Goal: Transaction & Acquisition: Purchase product/service

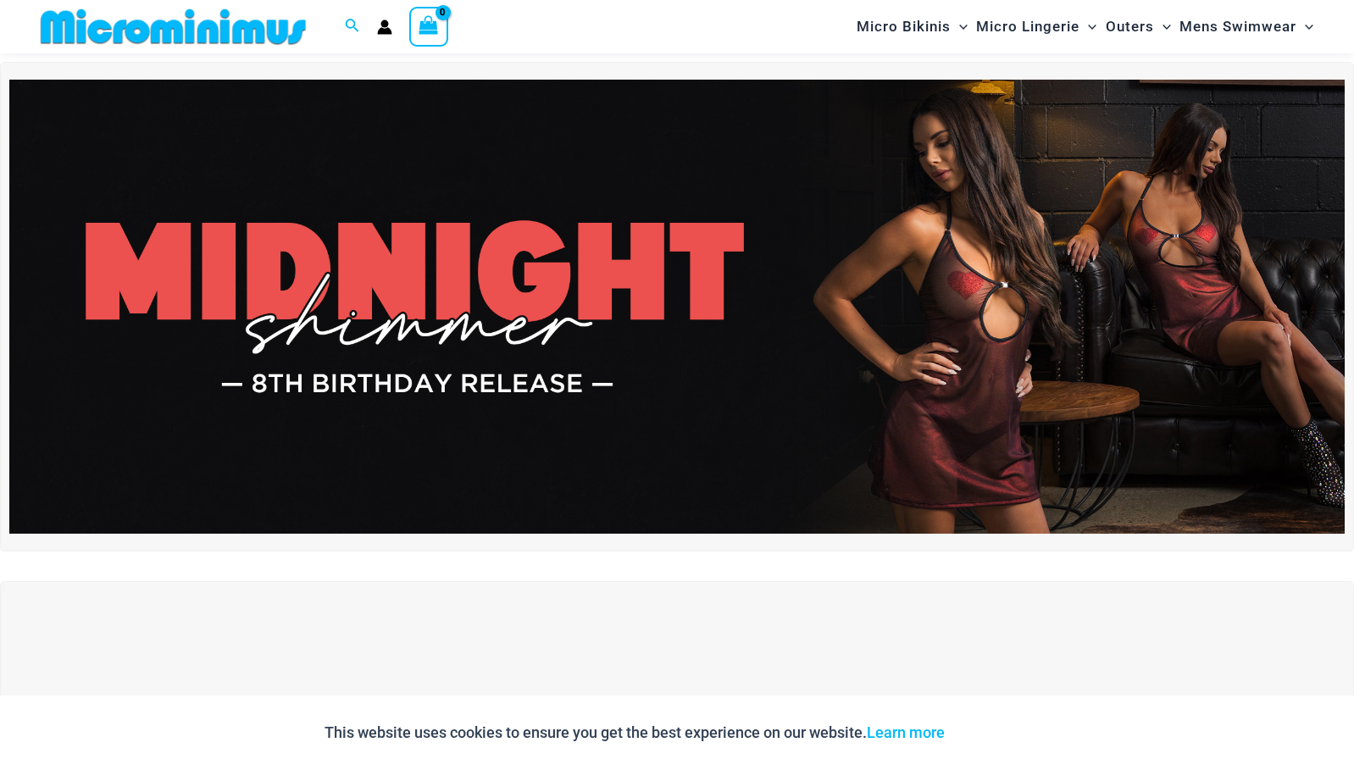
scroll to position [54, 0]
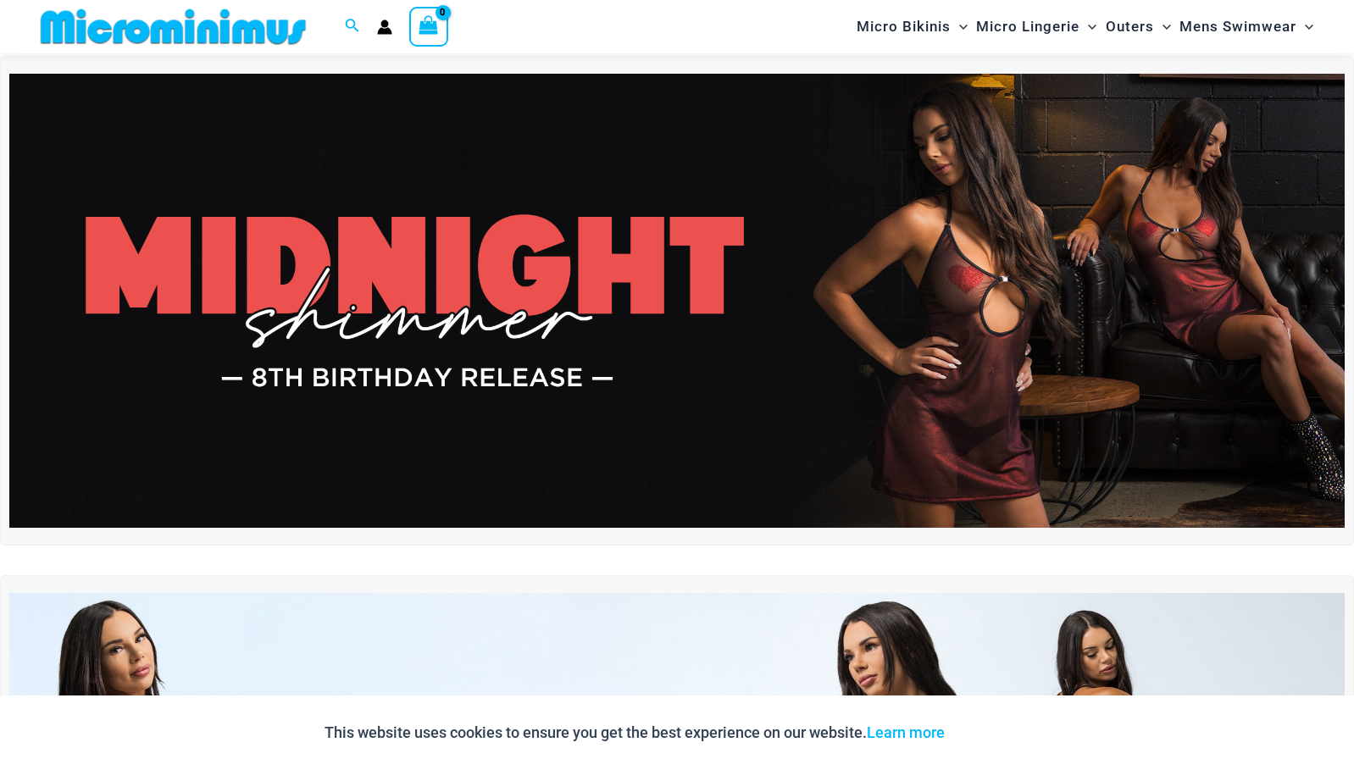
click at [512, 393] on img at bounding box center [676, 301] width 1335 height 454
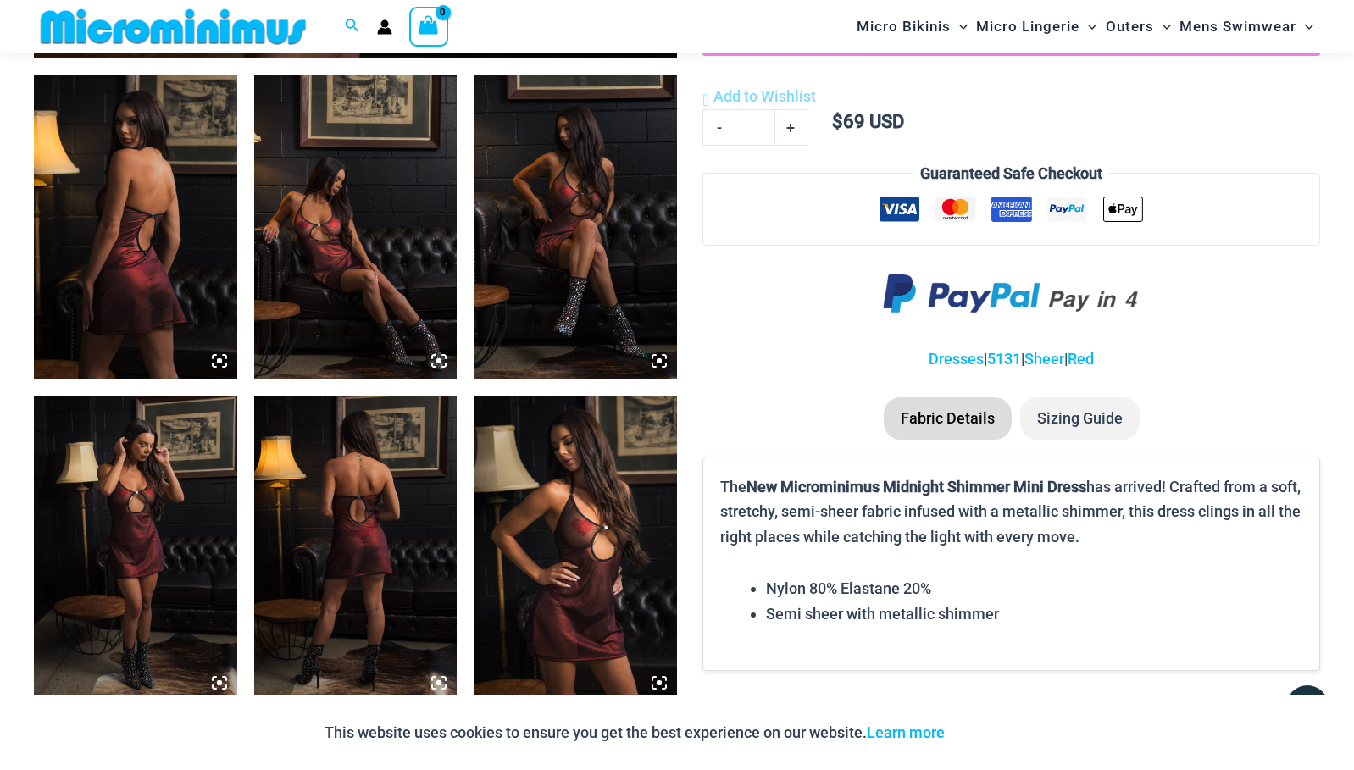
scroll to position [1063, 0]
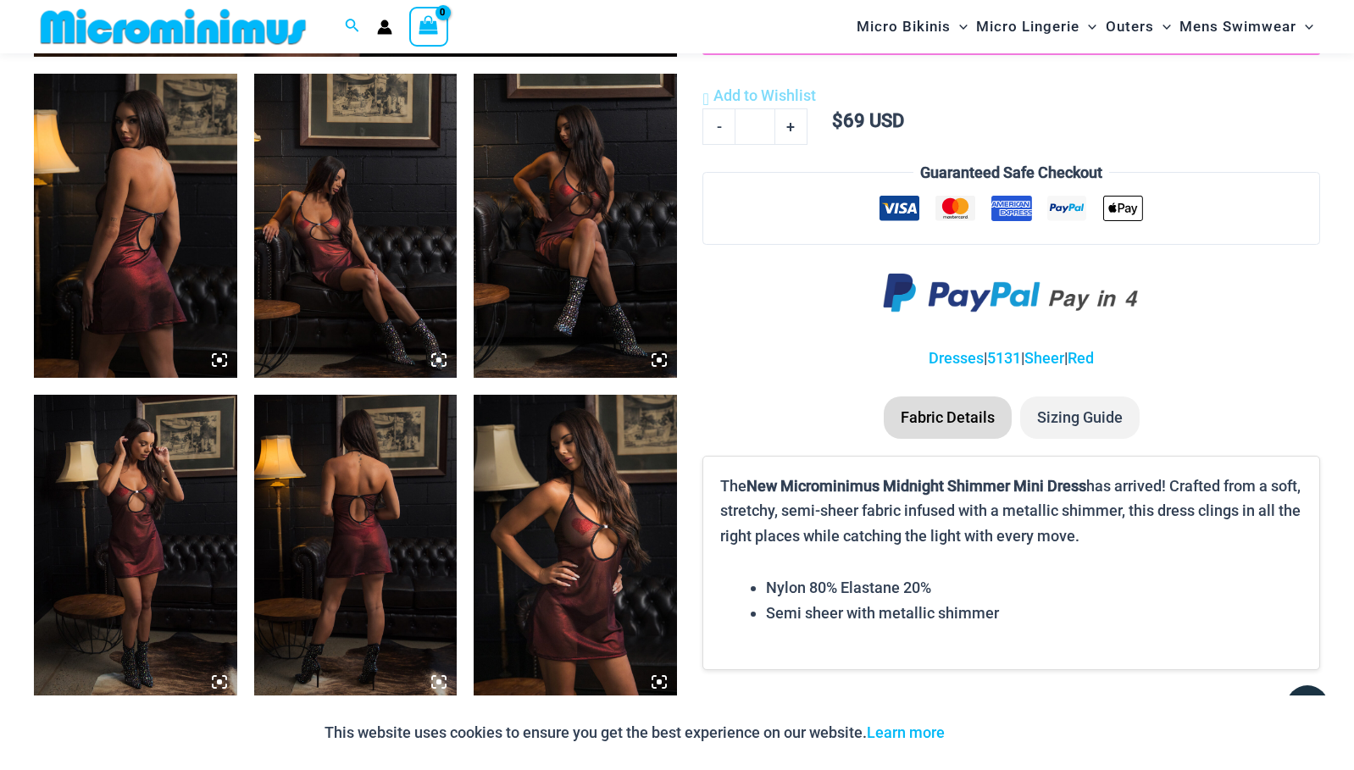
click at [133, 288] on img at bounding box center [135, 226] width 203 height 304
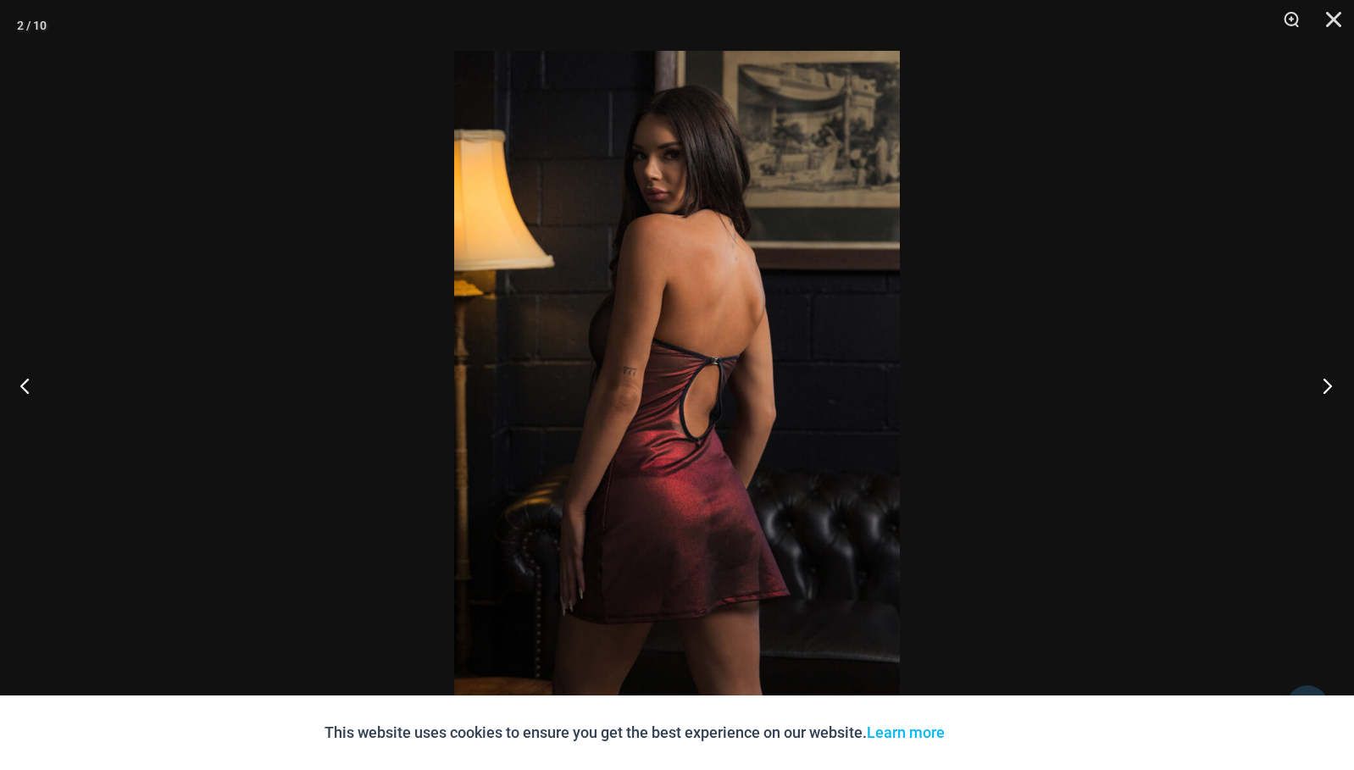
click at [1324, 388] on button "Next" at bounding box center [1323, 385] width 64 height 85
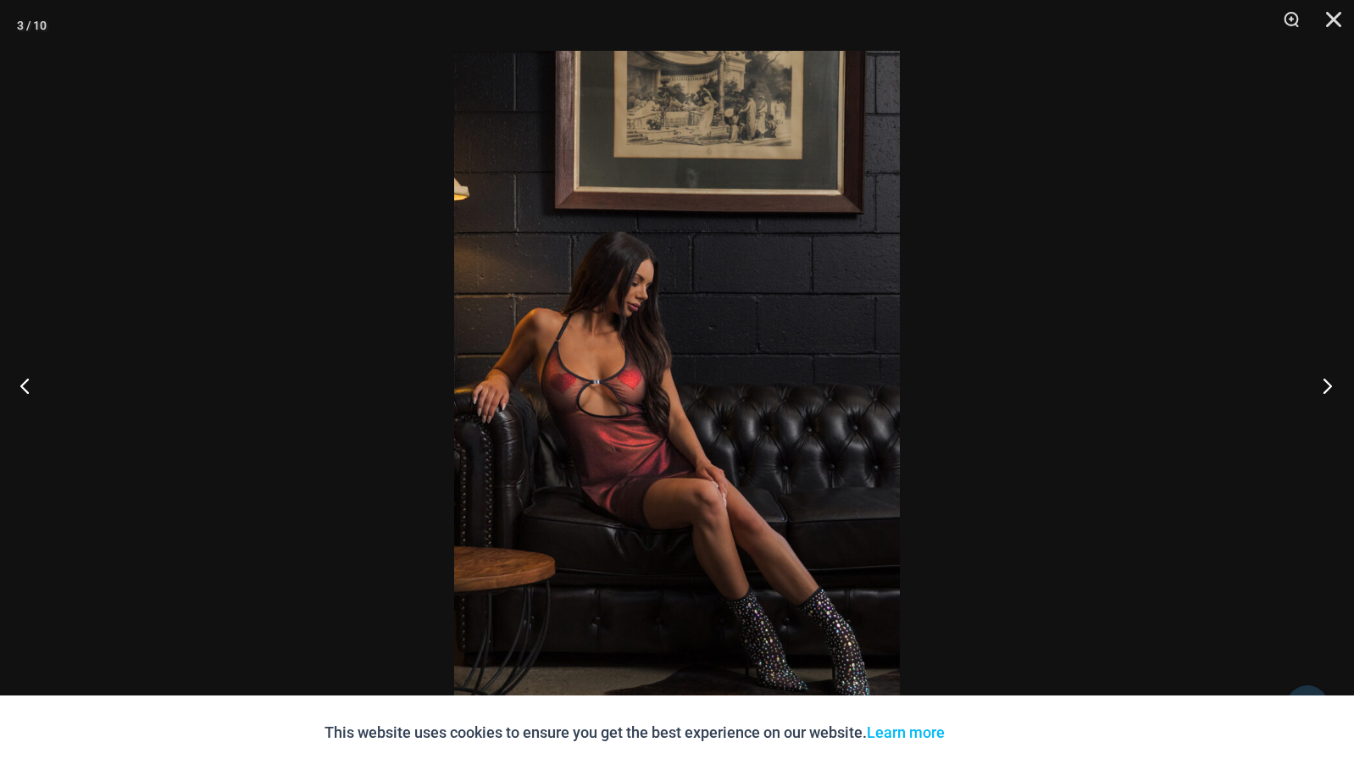
click at [1324, 388] on button "Next" at bounding box center [1323, 385] width 64 height 85
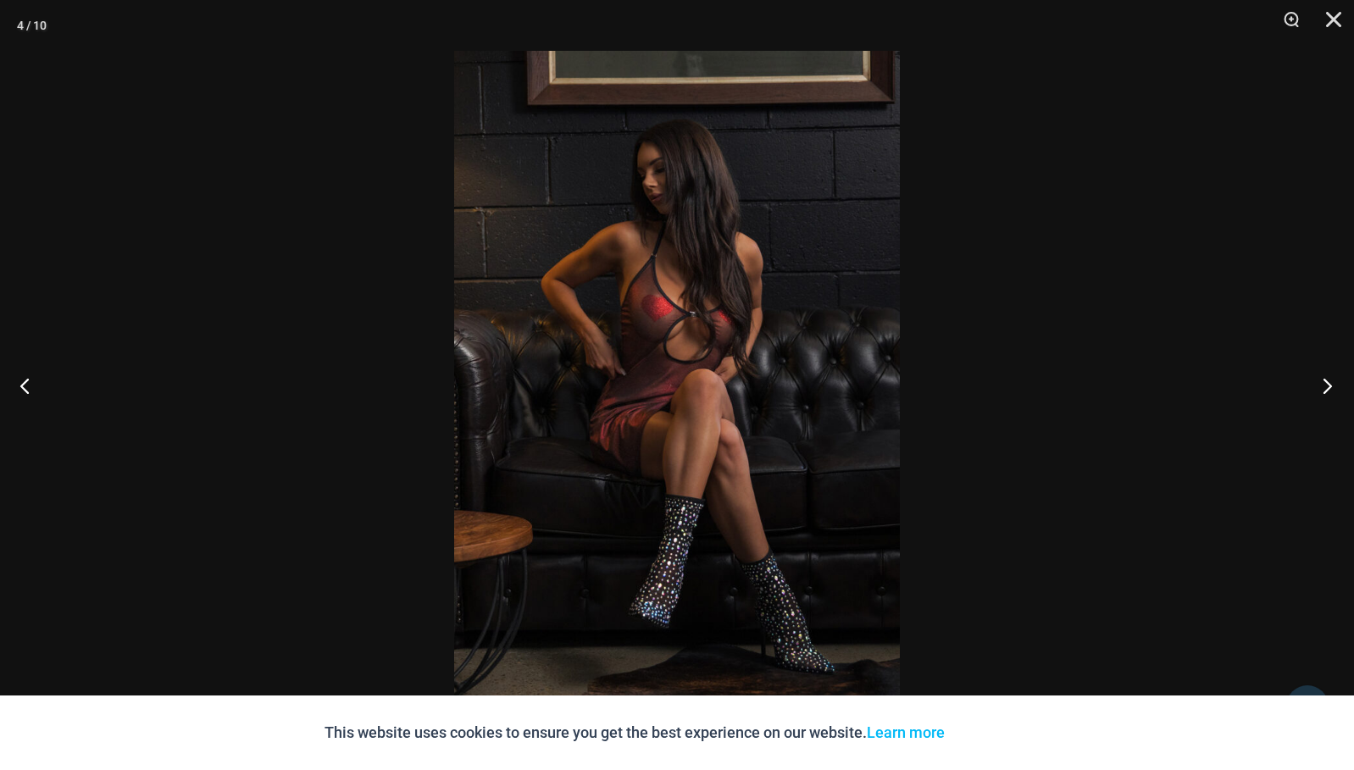
click at [1324, 388] on button "Next" at bounding box center [1323, 385] width 64 height 85
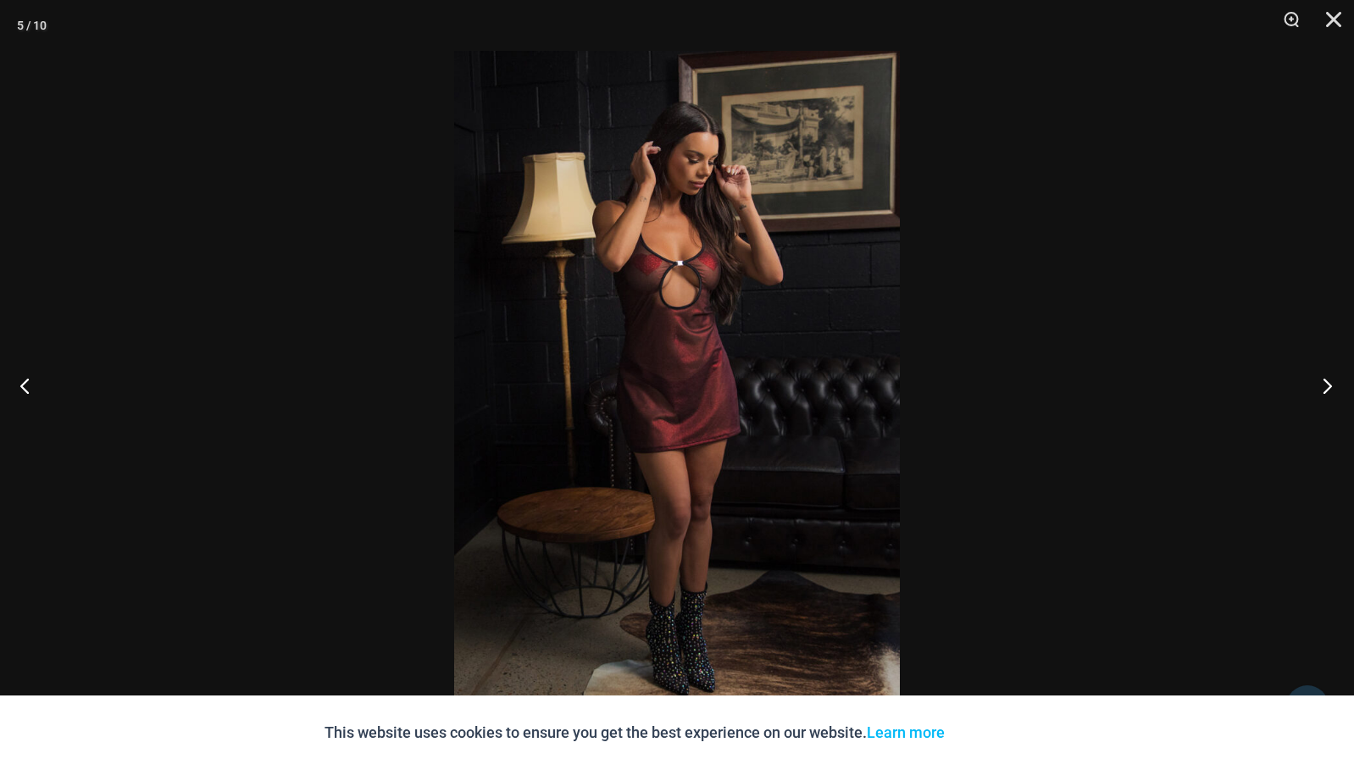
click at [1324, 388] on button "Next" at bounding box center [1323, 385] width 64 height 85
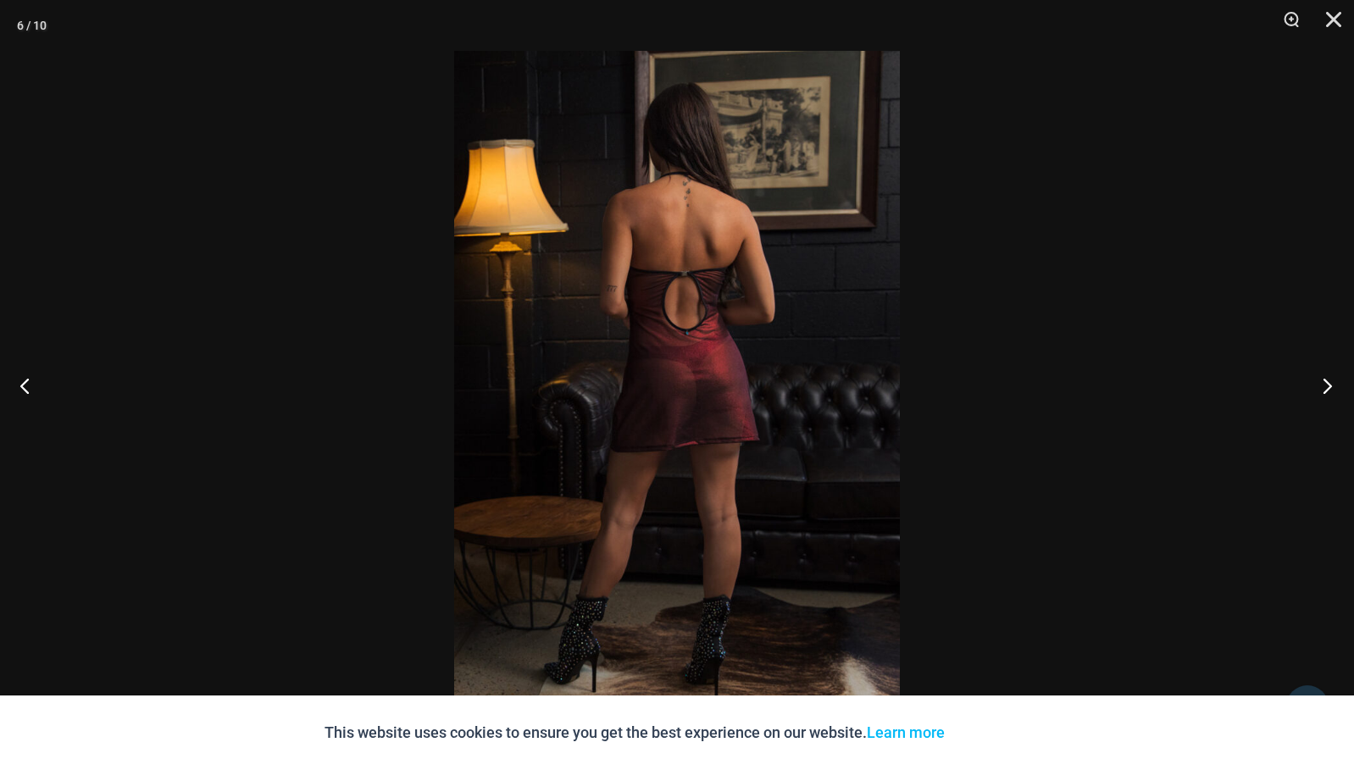
click at [1324, 388] on button "Next" at bounding box center [1323, 385] width 64 height 85
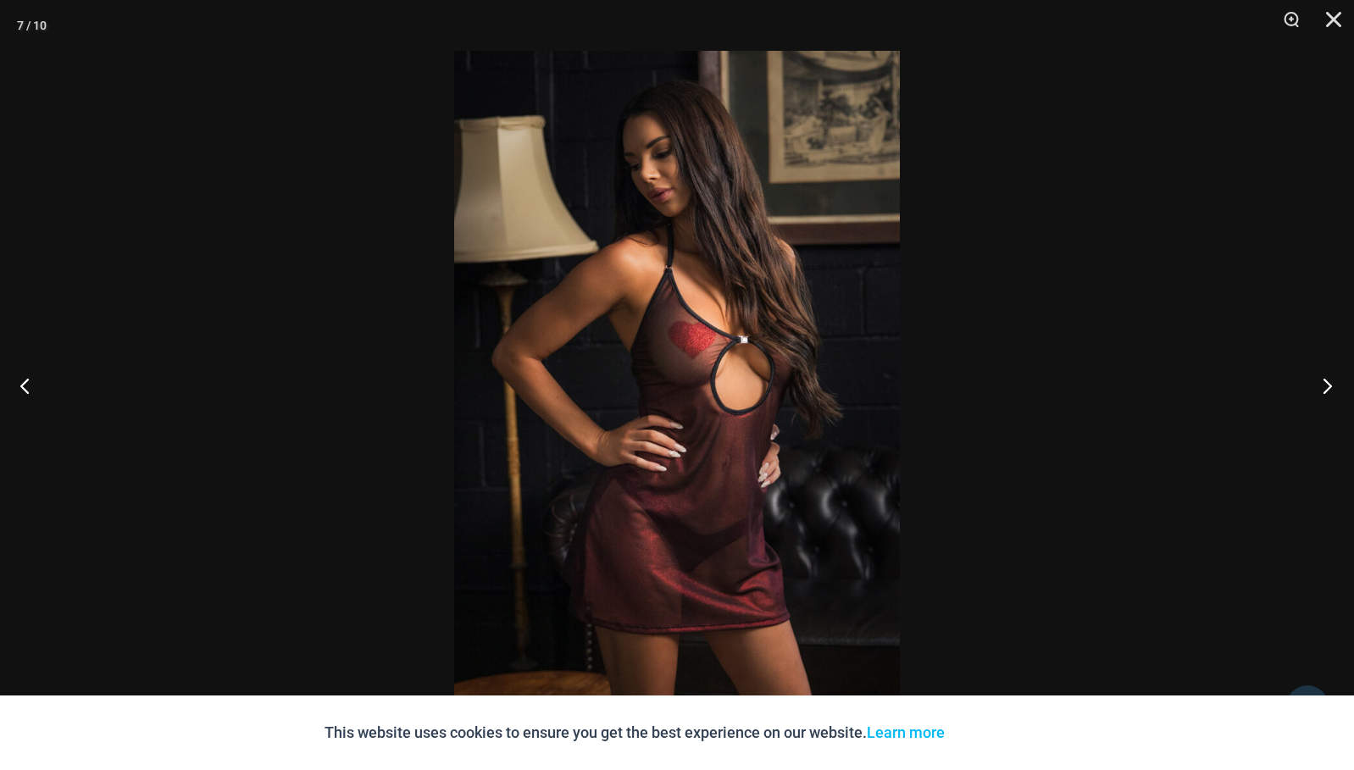
click at [1324, 388] on button "Next" at bounding box center [1323, 385] width 64 height 85
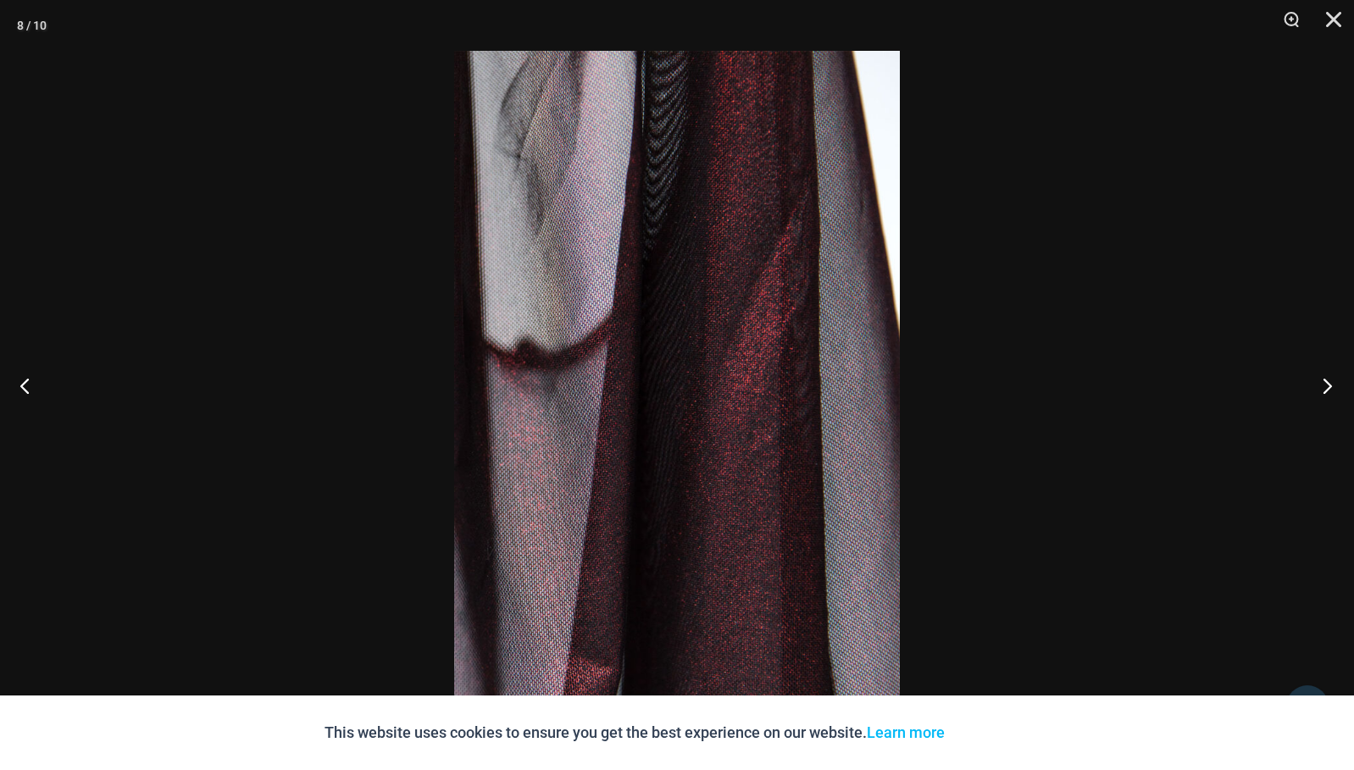
click at [1324, 388] on button "Next" at bounding box center [1323, 385] width 64 height 85
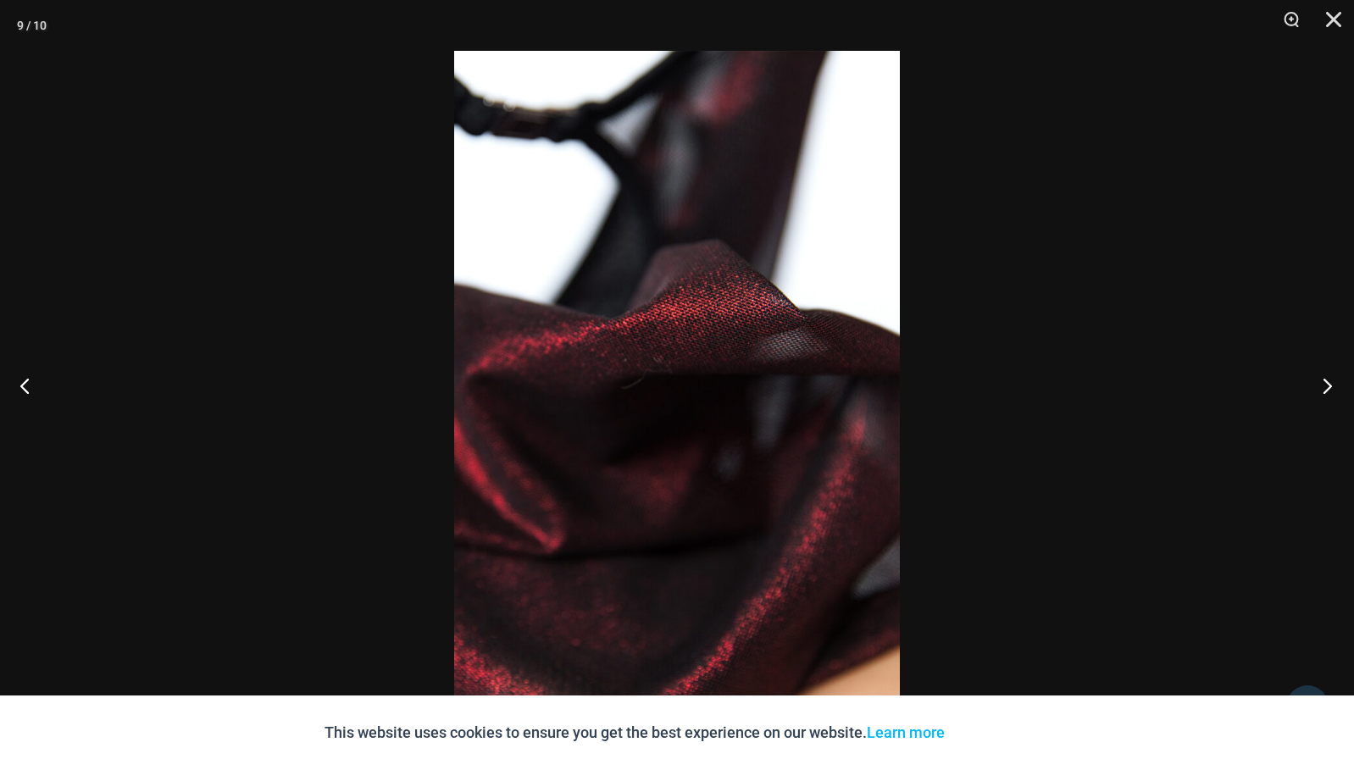
click at [1324, 388] on button "Next" at bounding box center [1323, 385] width 64 height 85
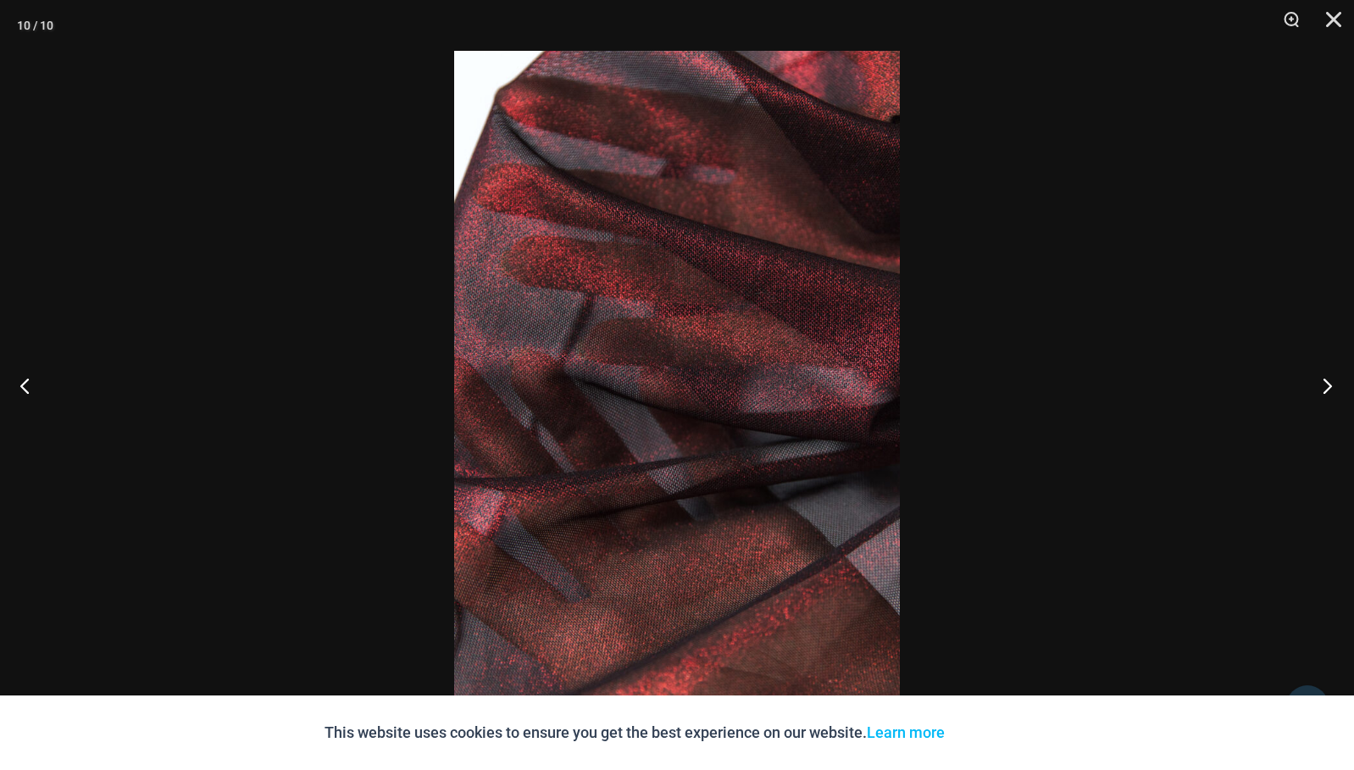
click at [1324, 388] on button "Next" at bounding box center [1323, 385] width 64 height 85
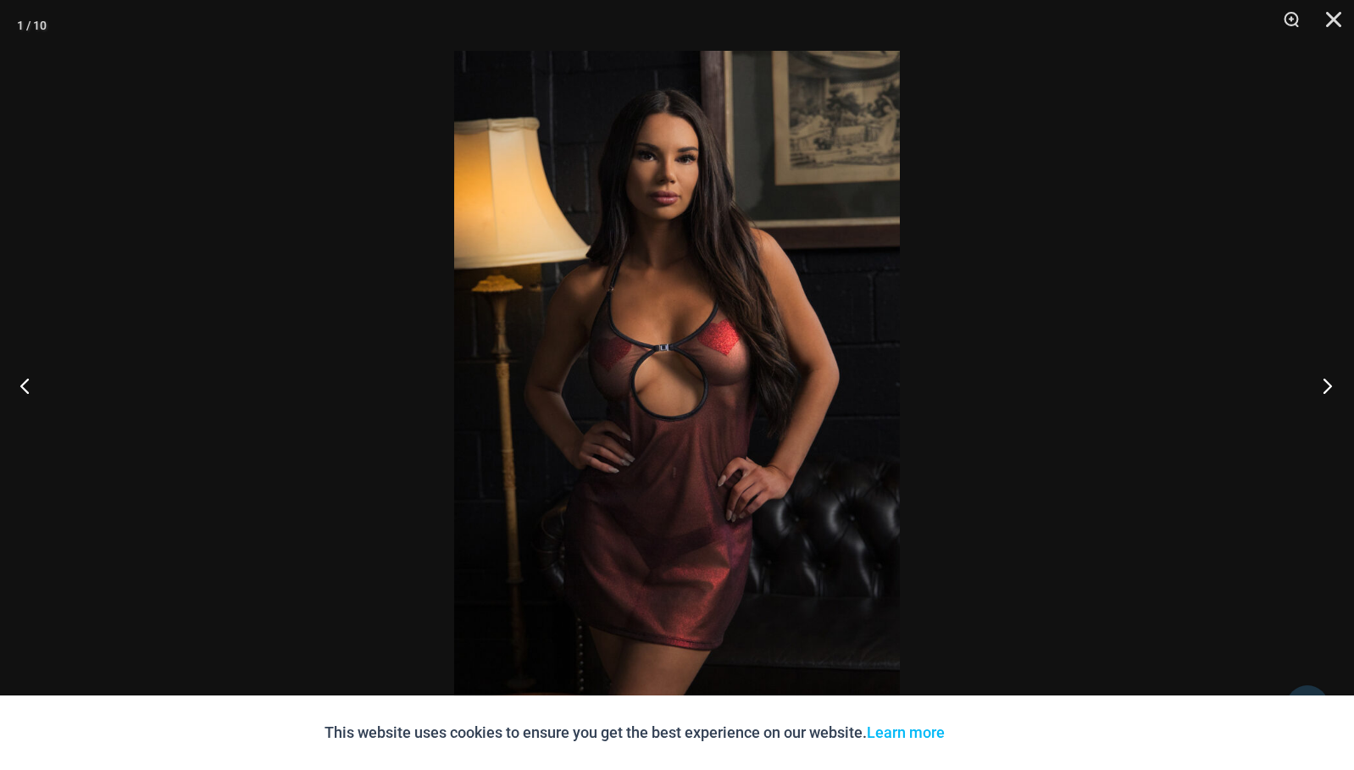
click at [1324, 388] on button "Next" at bounding box center [1323, 385] width 64 height 85
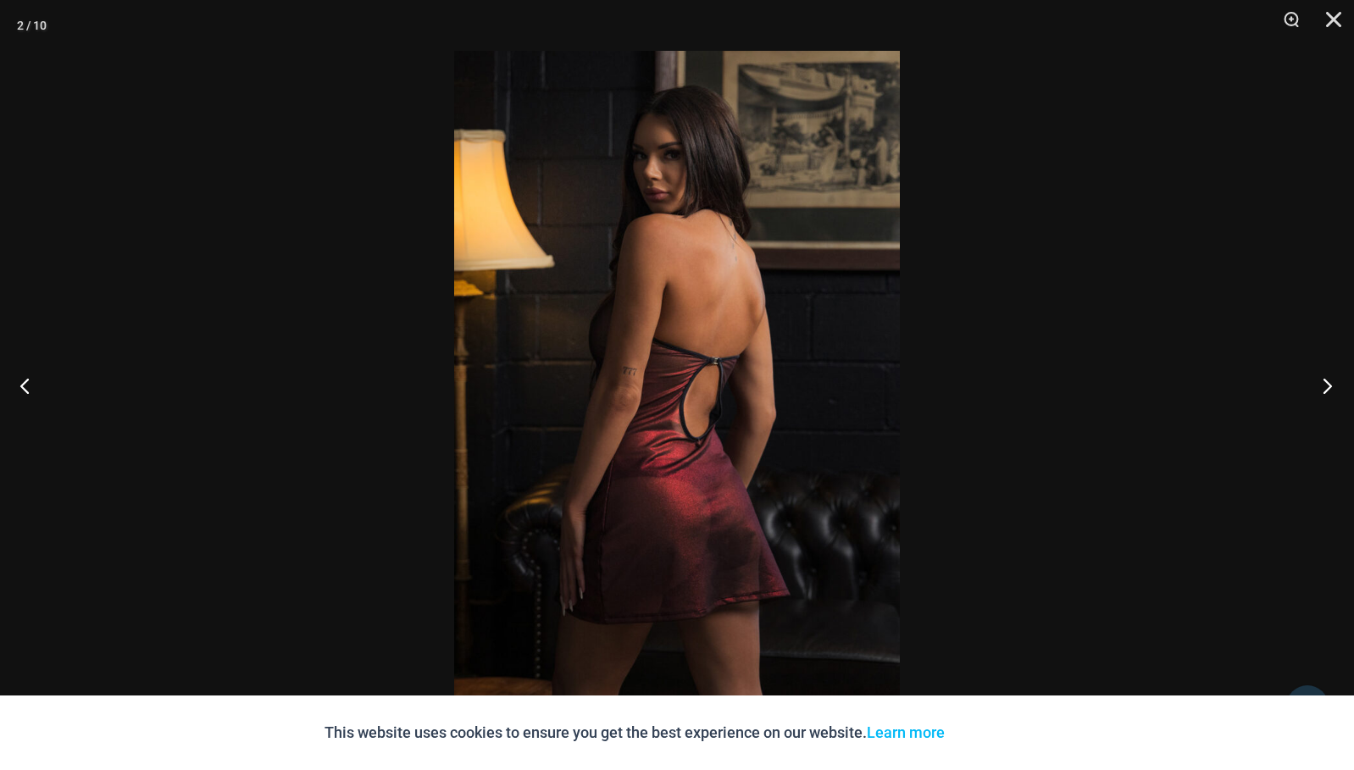
click at [1324, 388] on button "Next" at bounding box center [1323, 385] width 64 height 85
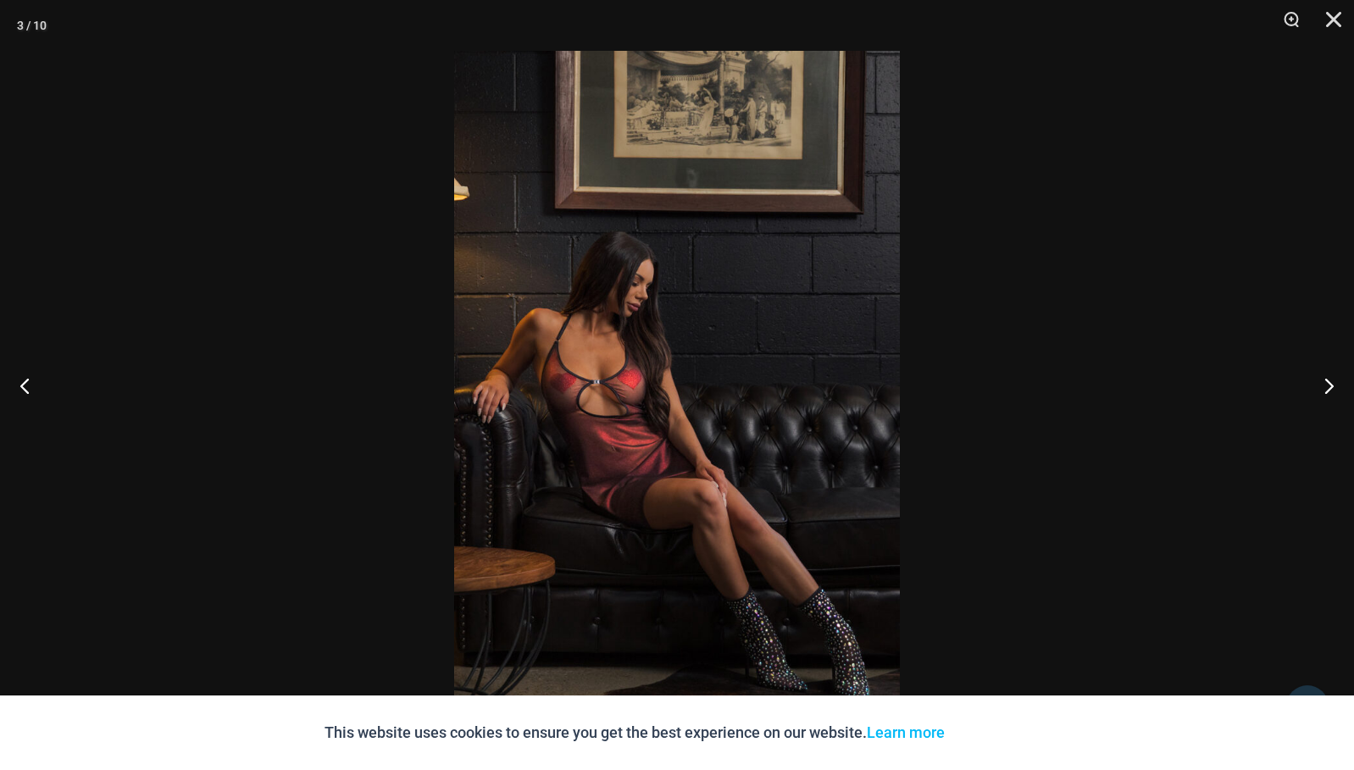
click at [738, 431] on img at bounding box center [677, 385] width 446 height 669
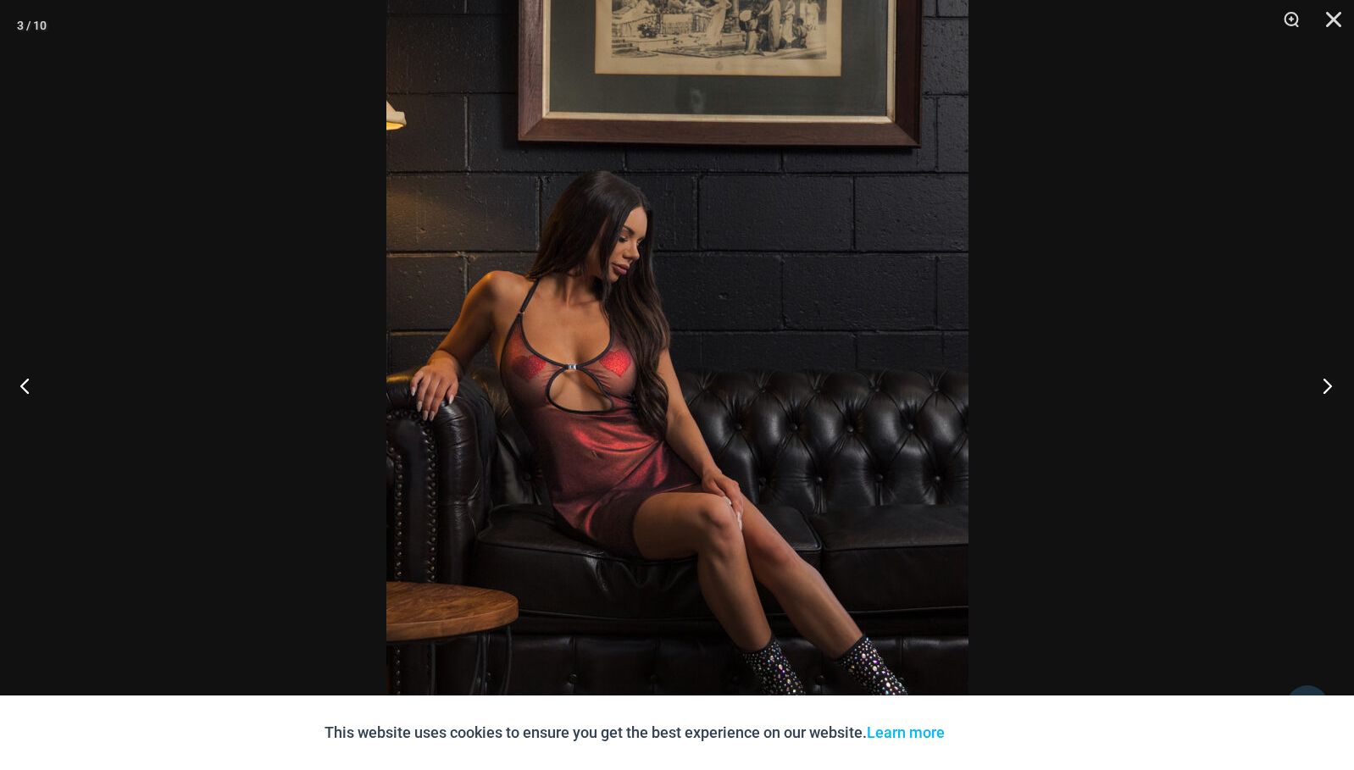
click at [1325, 387] on button "Next" at bounding box center [1323, 385] width 64 height 85
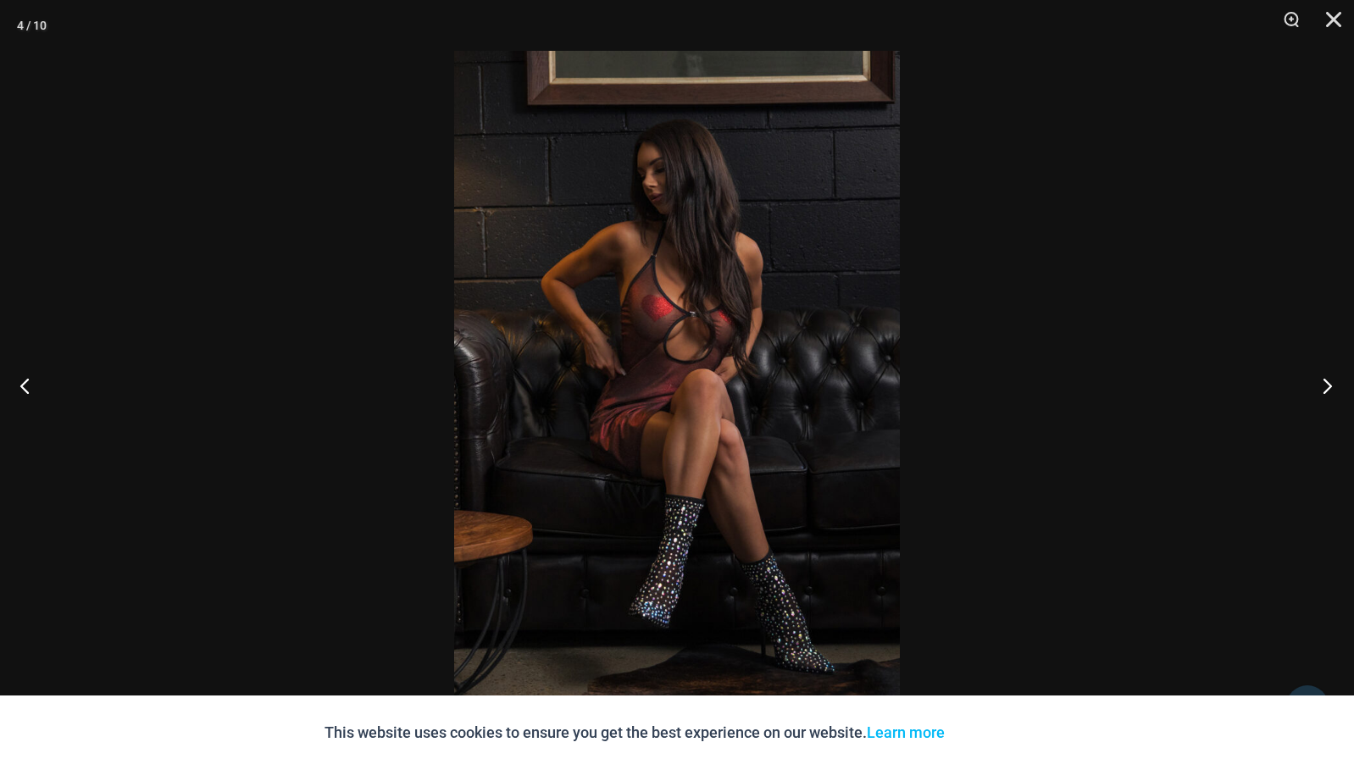
click at [1325, 387] on button "Next" at bounding box center [1323, 385] width 64 height 85
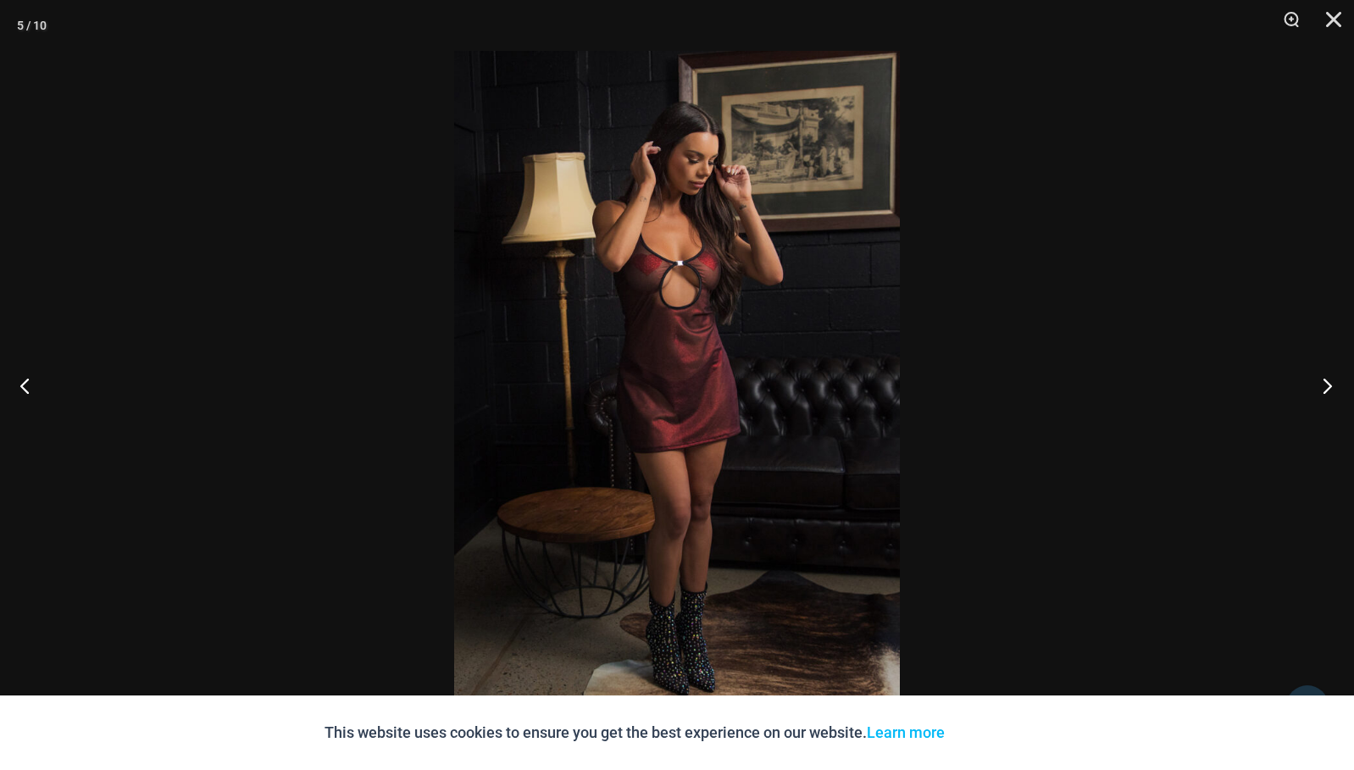
click at [1325, 387] on button "Next" at bounding box center [1323, 385] width 64 height 85
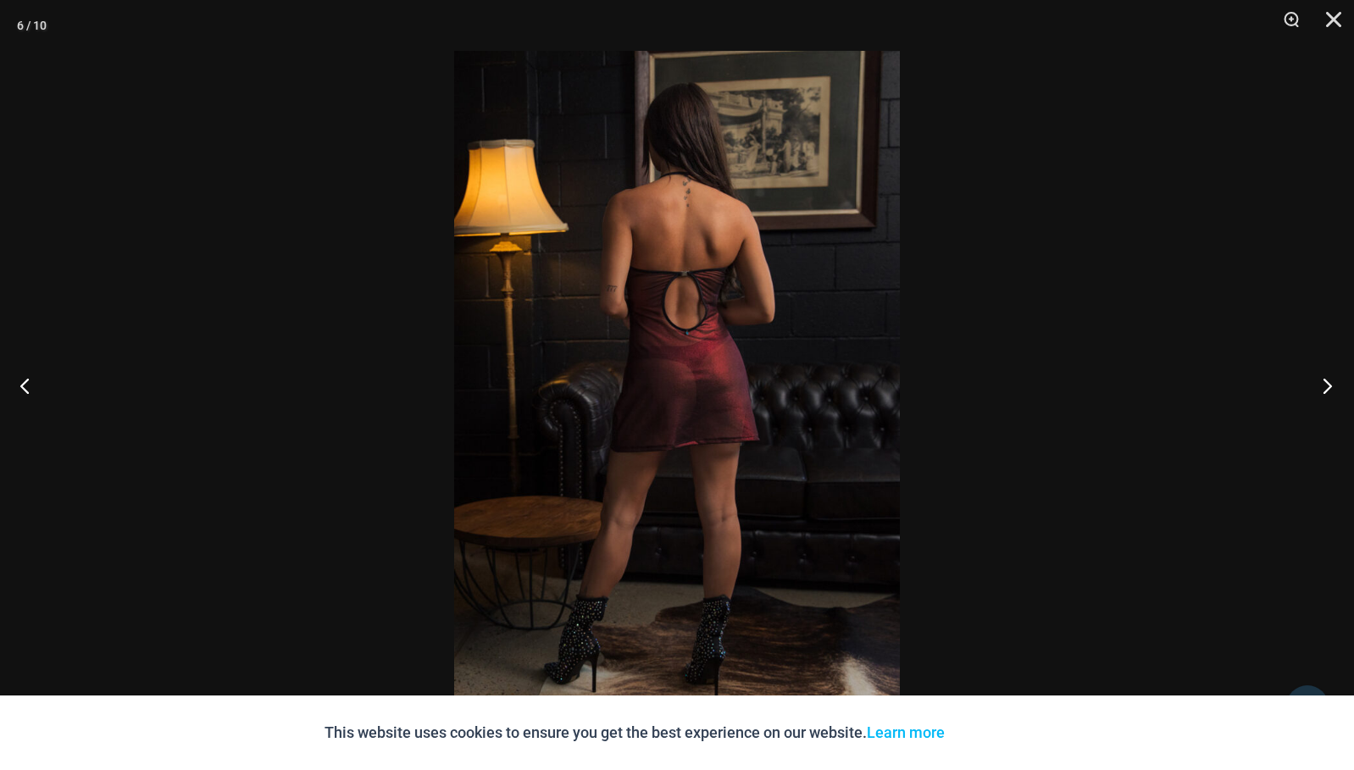
click at [1325, 387] on button "Next" at bounding box center [1323, 385] width 64 height 85
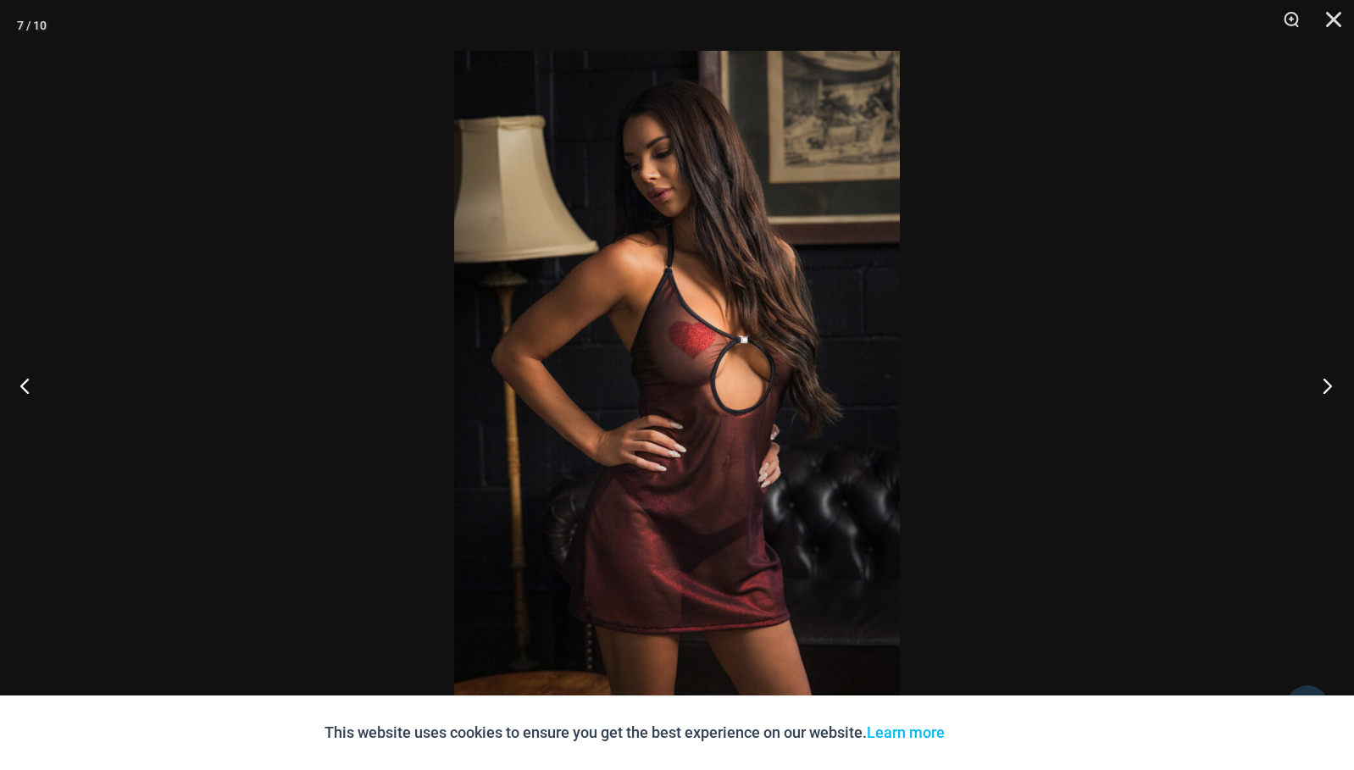
click at [1325, 387] on button "Next" at bounding box center [1323, 385] width 64 height 85
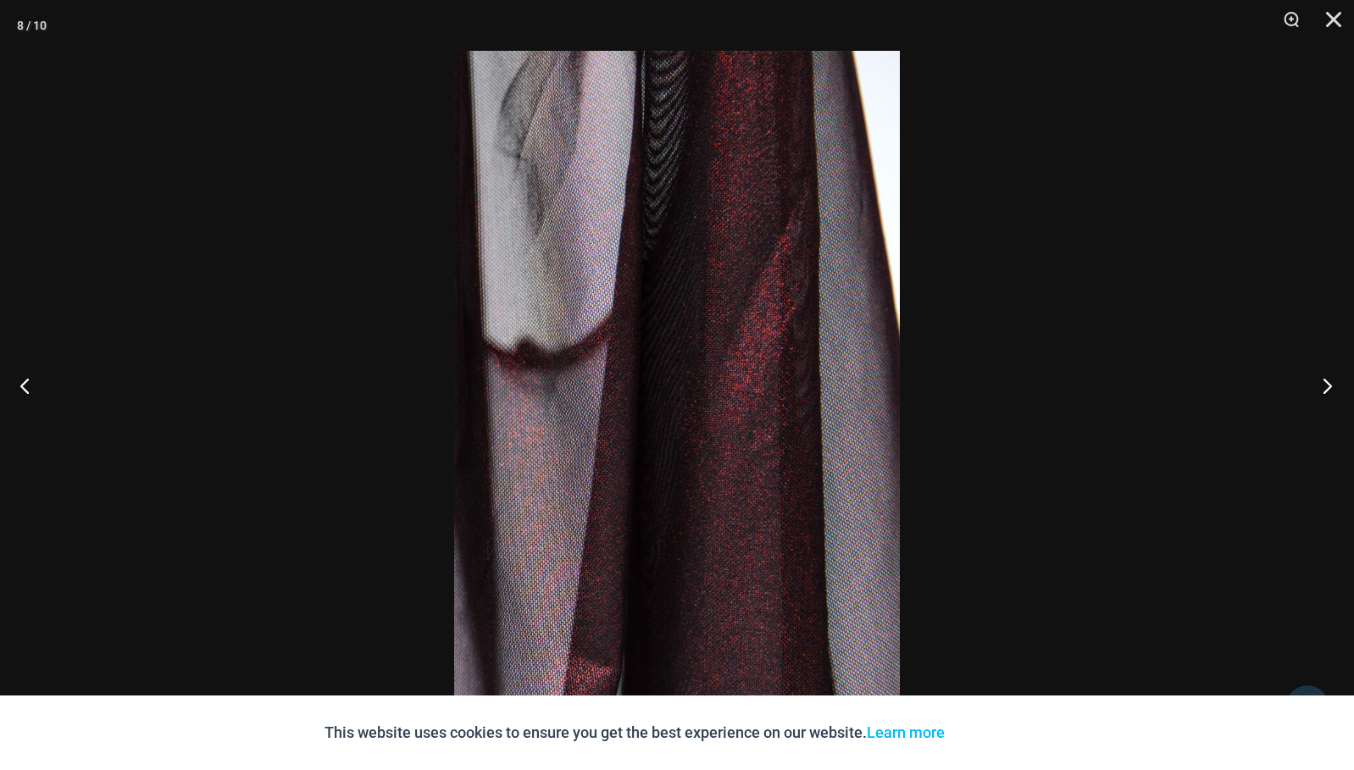
click at [1325, 387] on button "Next" at bounding box center [1323, 385] width 64 height 85
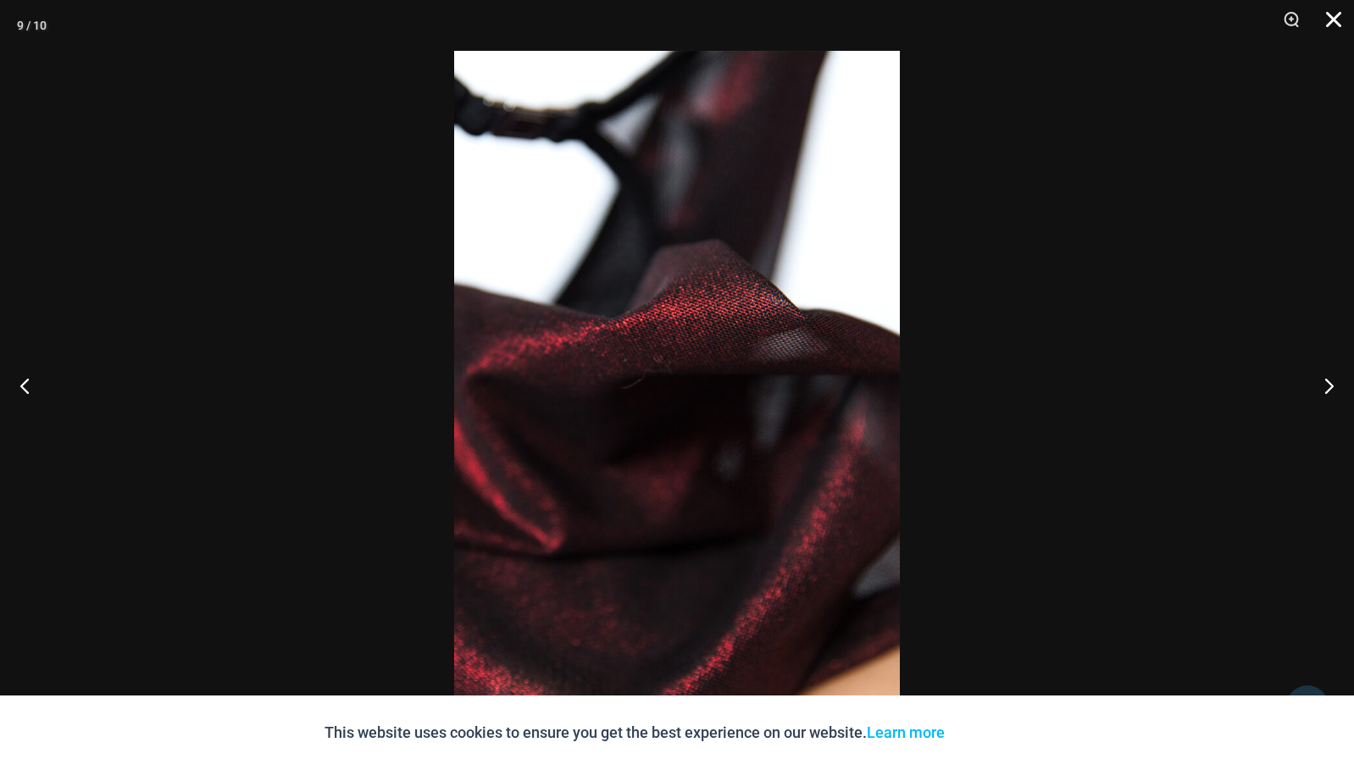
click at [1331, 13] on button "Close" at bounding box center [1328, 25] width 42 height 51
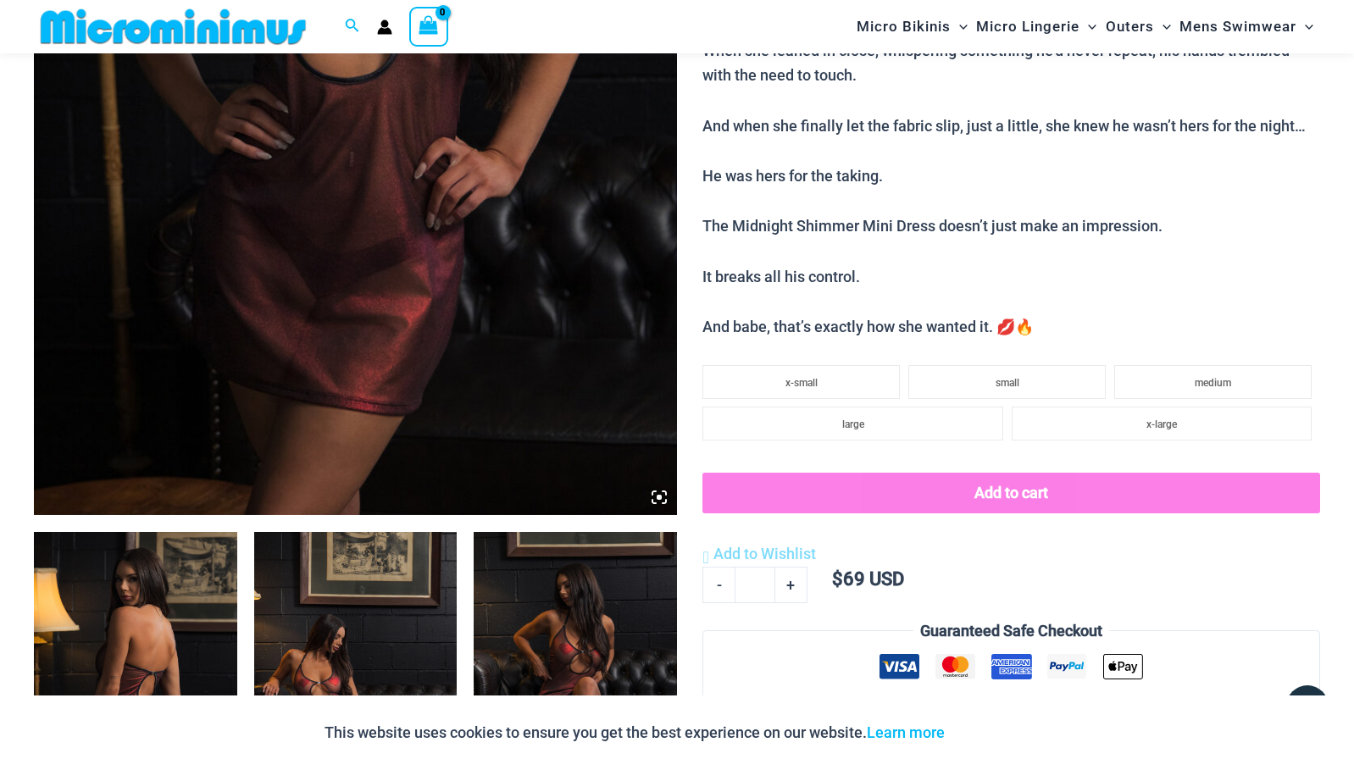
scroll to position [596, 0]
